Goal: Find specific page/section: Find specific page/section

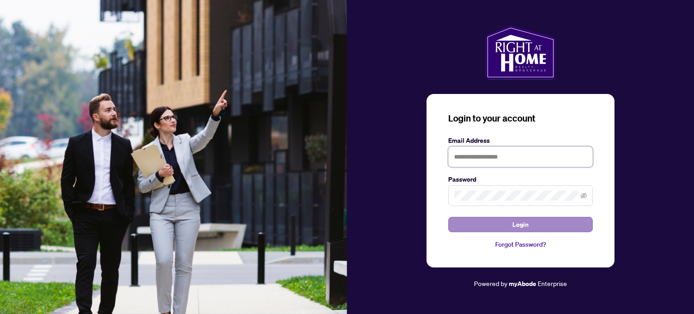
type input "**********"
click at [535, 226] on button "Login" at bounding box center [520, 224] width 145 height 15
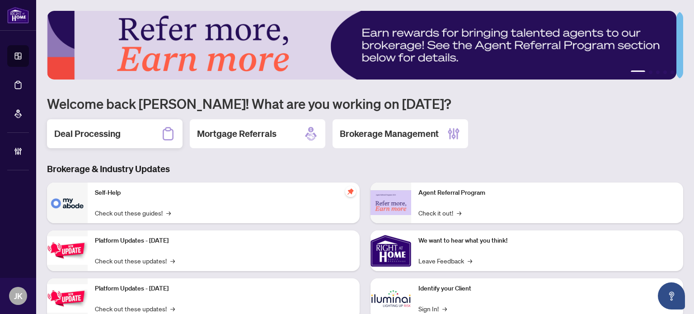
click at [81, 128] on h2 "Deal Processing" at bounding box center [87, 133] width 66 height 13
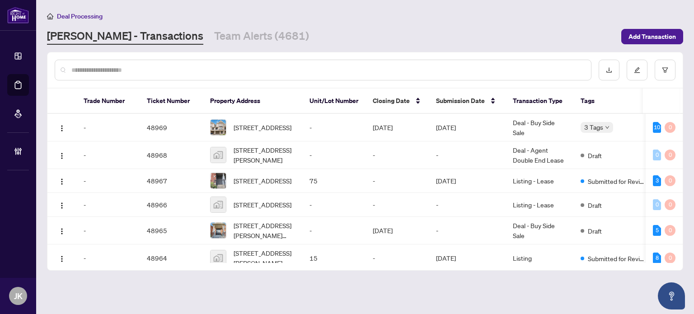
click at [208, 67] on input "text" at bounding box center [327, 70] width 512 height 10
